Goal: Transaction & Acquisition: Purchase product/service

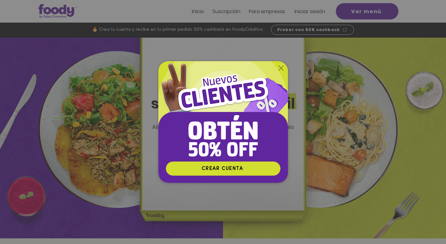
click at [280, 69] on icon "Volver al sitio" at bounding box center [281, 67] width 5 height 5
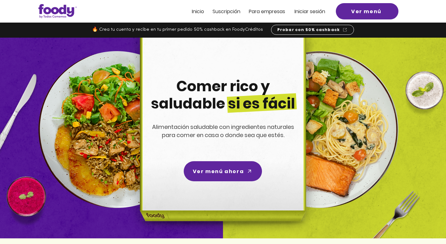
click at [313, 14] on span "Iniciar sesión" at bounding box center [310, 11] width 31 height 7
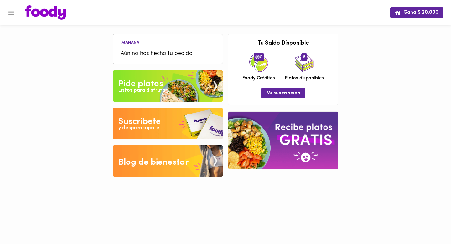
click at [149, 52] on span "Aún no has hecho tu pedido" at bounding box center [168, 53] width 95 height 8
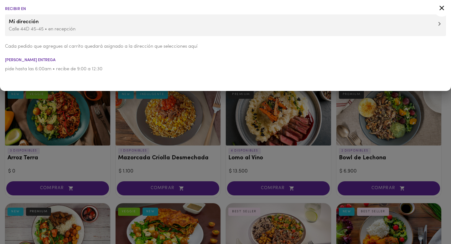
click at [441, 8] on icon at bounding box center [441, 8] width 5 height 5
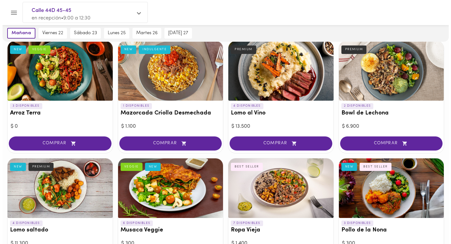
scroll to position [76, 0]
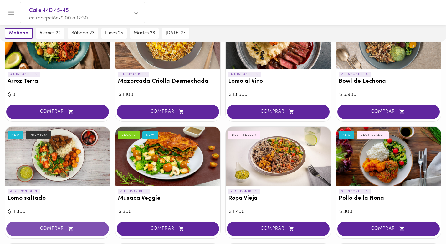
click at [47, 226] on span "COMPRAR" at bounding box center [57, 228] width 87 height 5
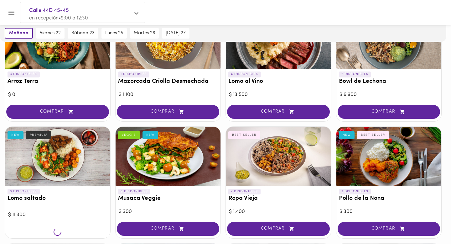
scroll to position [77, 0]
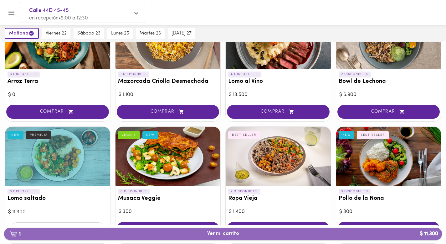
click at [250, 234] on span "1 Ver mi carrito $ 11.300" at bounding box center [223, 233] width 428 height 6
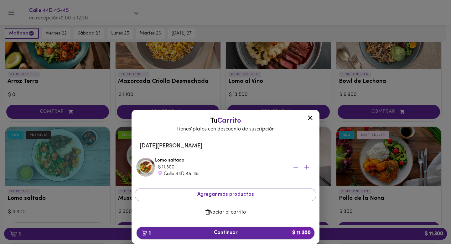
click at [242, 233] on span "1 Continuar $ 11.300" at bounding box center [226, 232] width 168 height 6
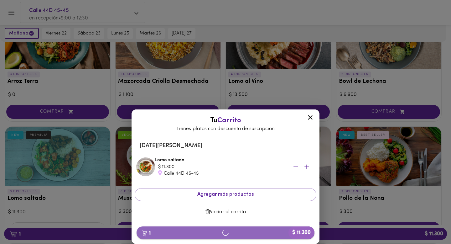
click at [242, 233] on span "1 $ 11.300" at bounding box center [226, 232] width 168 height 6
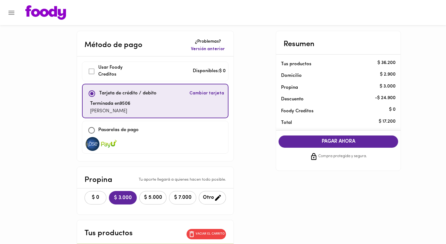
scroll to position [48, 0]
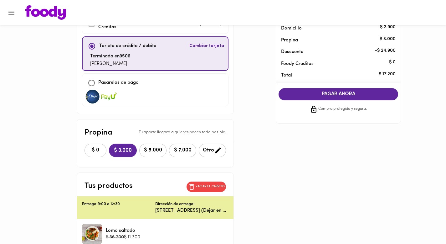
click at [312, 95] on span "PAGAR AHORA" at bounding box center [338, 94] width 107 height 6
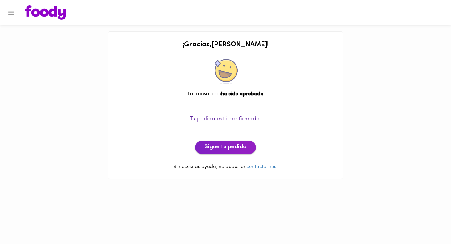
click at [234, 149] on span "Sigue tu pedido" at bounding box center [225, 147] width 42 height 7
